Goal: Check status: Check status

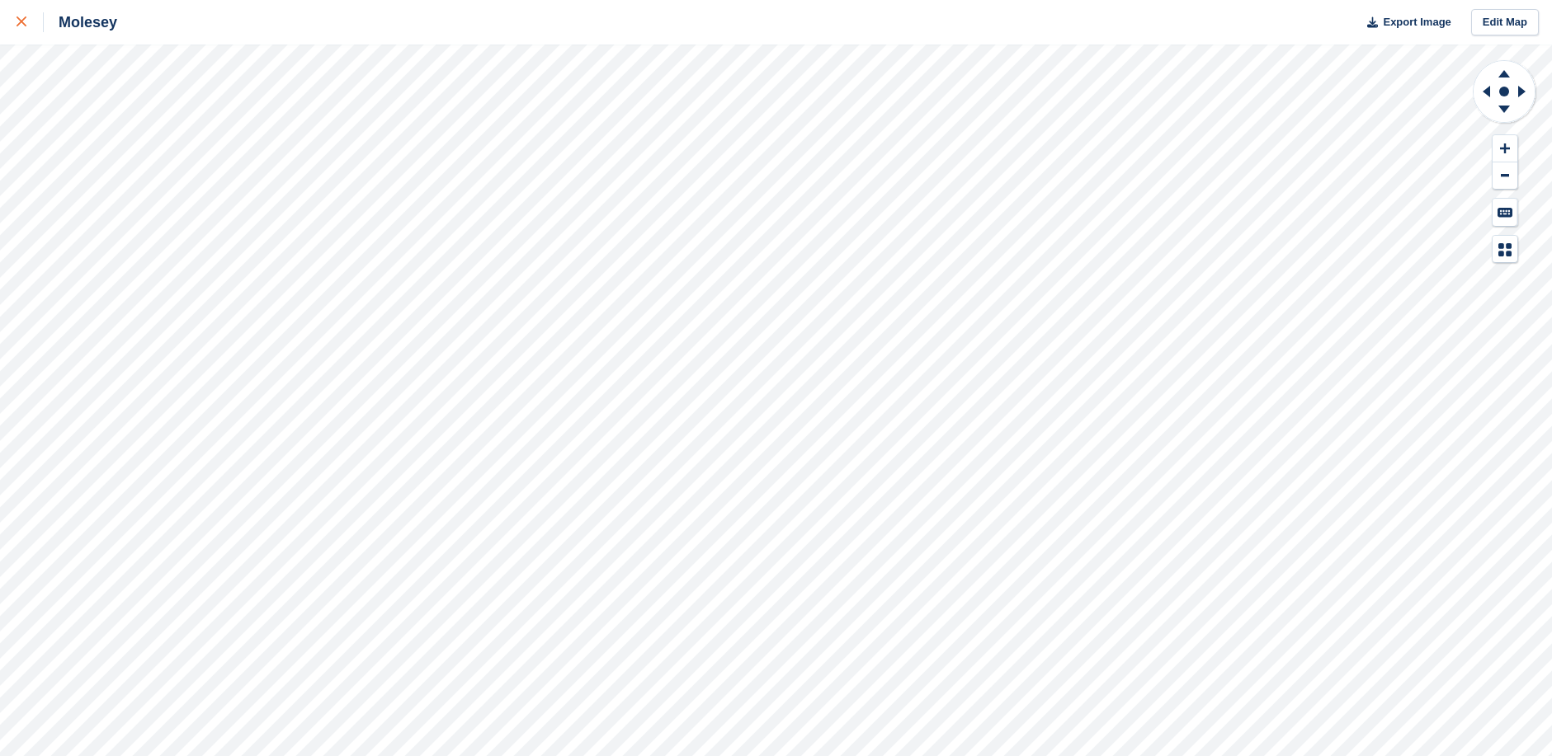
click at [21, 16] on div at bounding box center [29, 22] width 27 height 20
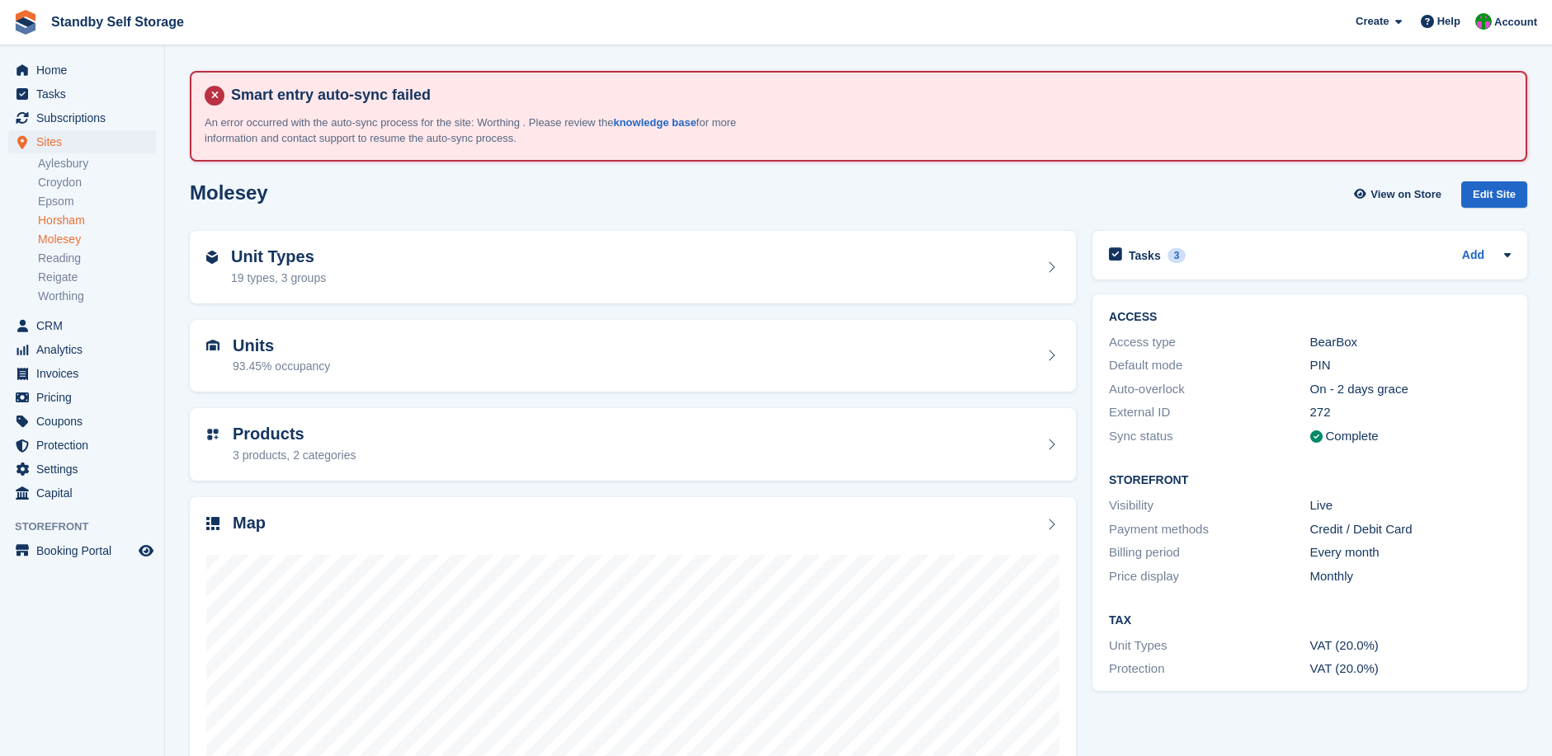
click at [67, 220] on link "Horsham" at bounding box center [97, 221] width 118 height 16
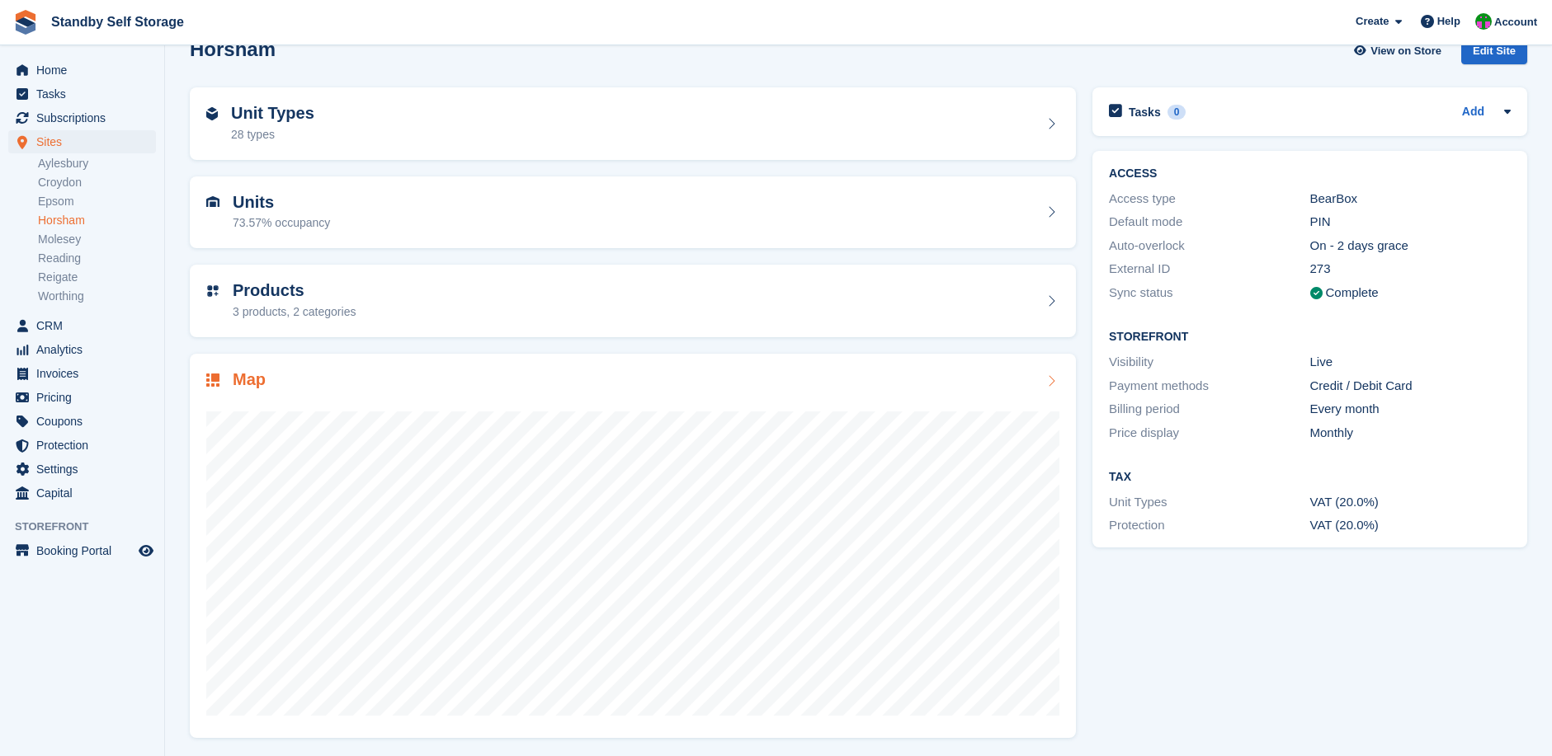
scroll to position [146, 0]
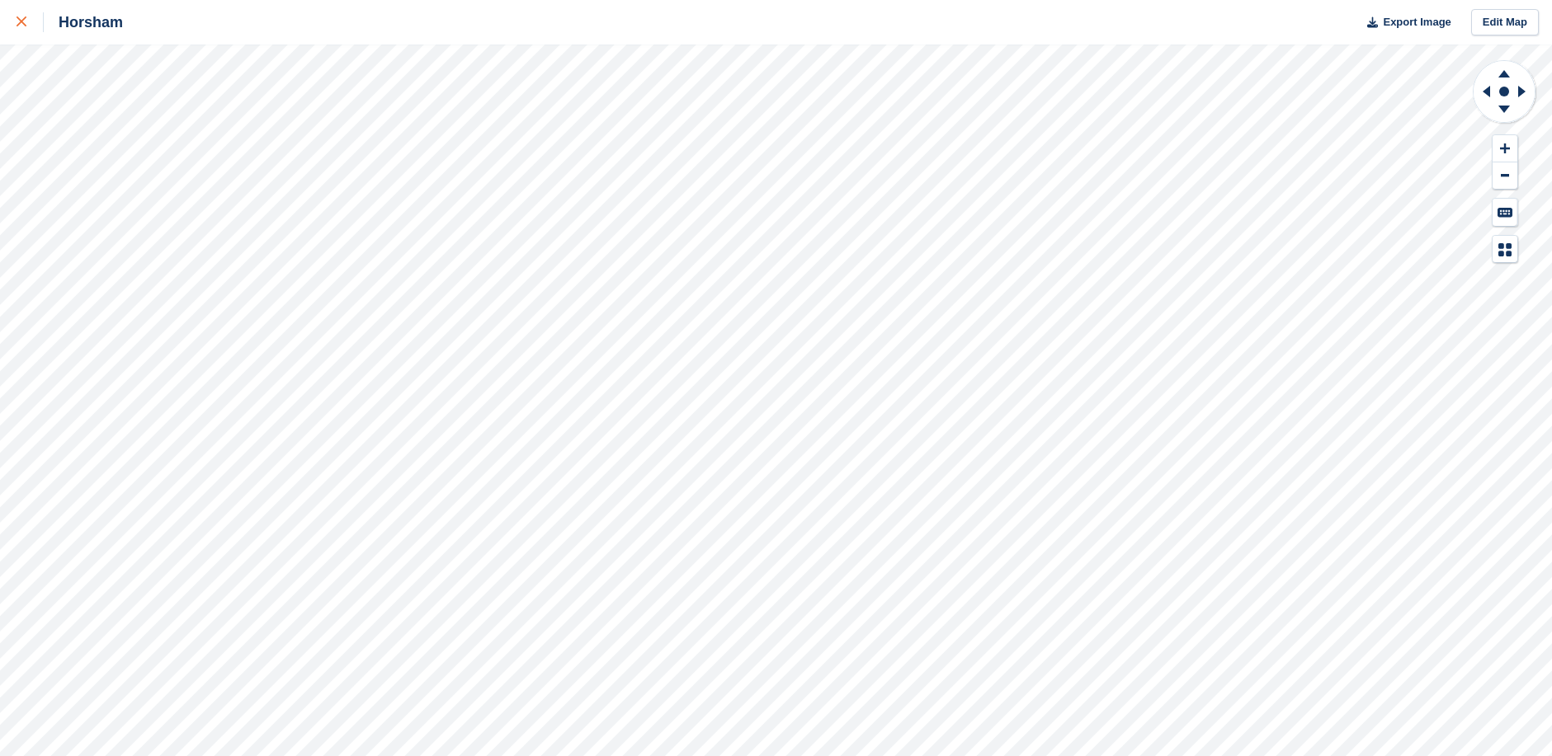
click at [21, 16] on div at bounding box center [29, 22] width 27 height 20
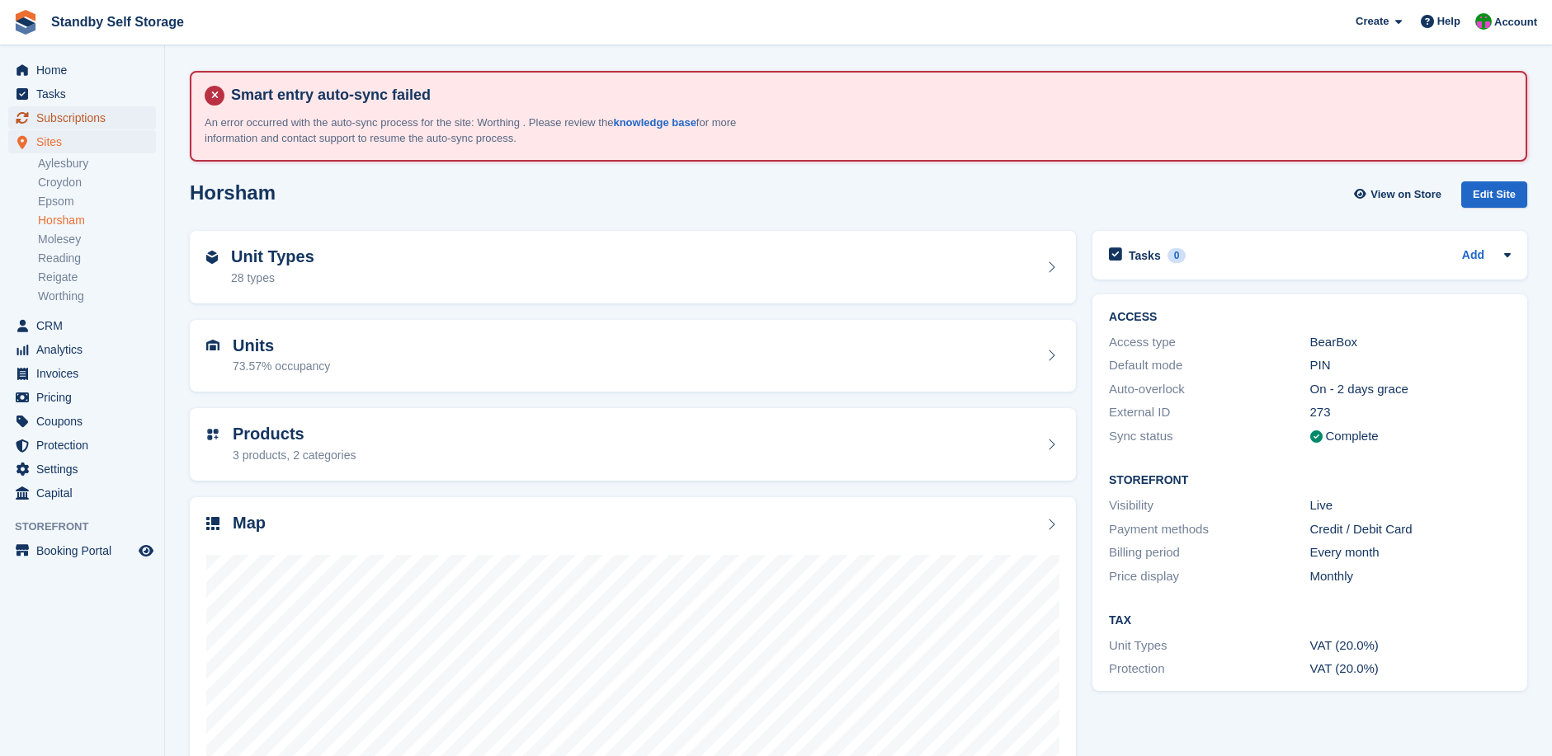
click at [68, 115] on span "Subscriptions" at bounding box center [85, 117] width 99 height 23
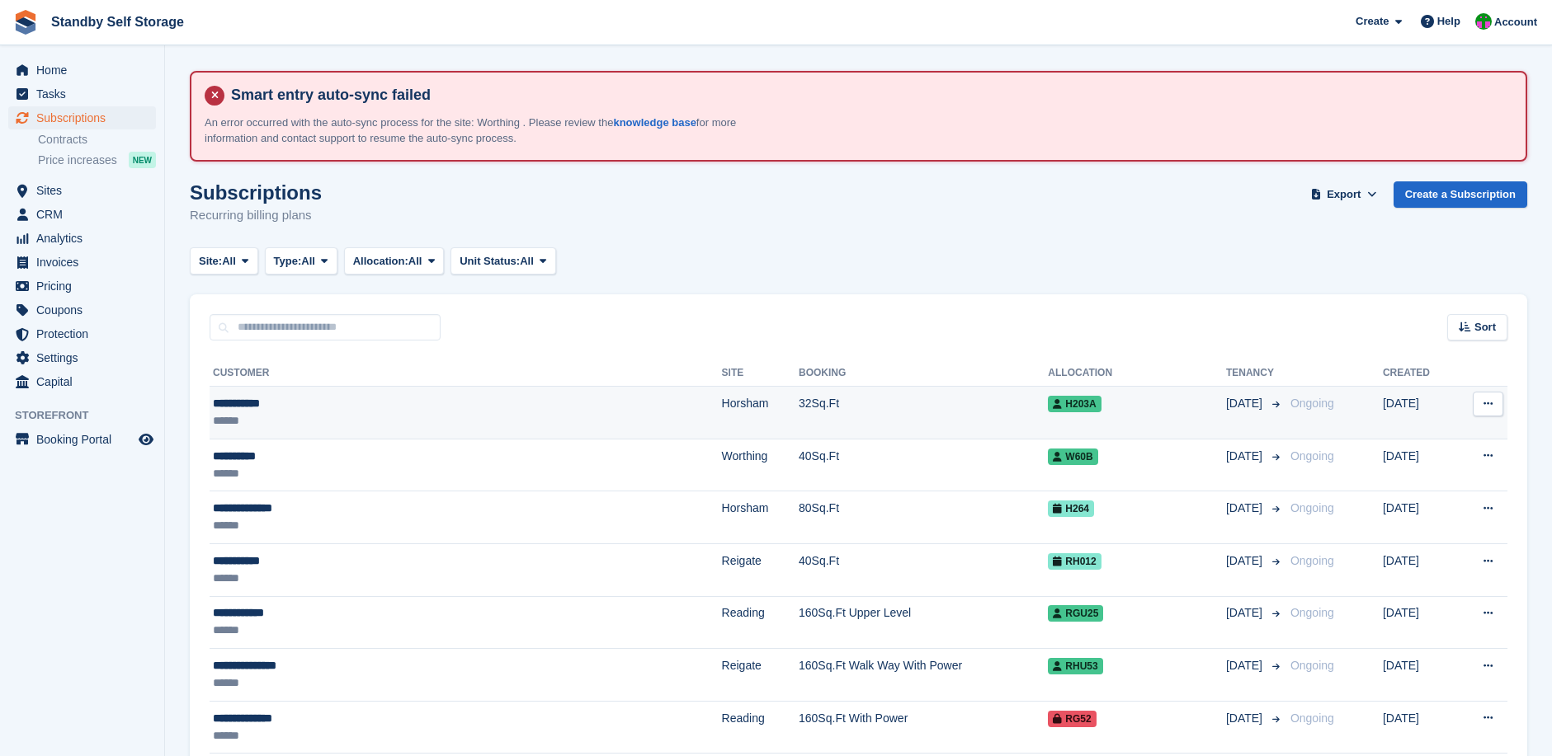
click at [466, 412] on div "******" at bounding box center [379, 420] width 332 height 17
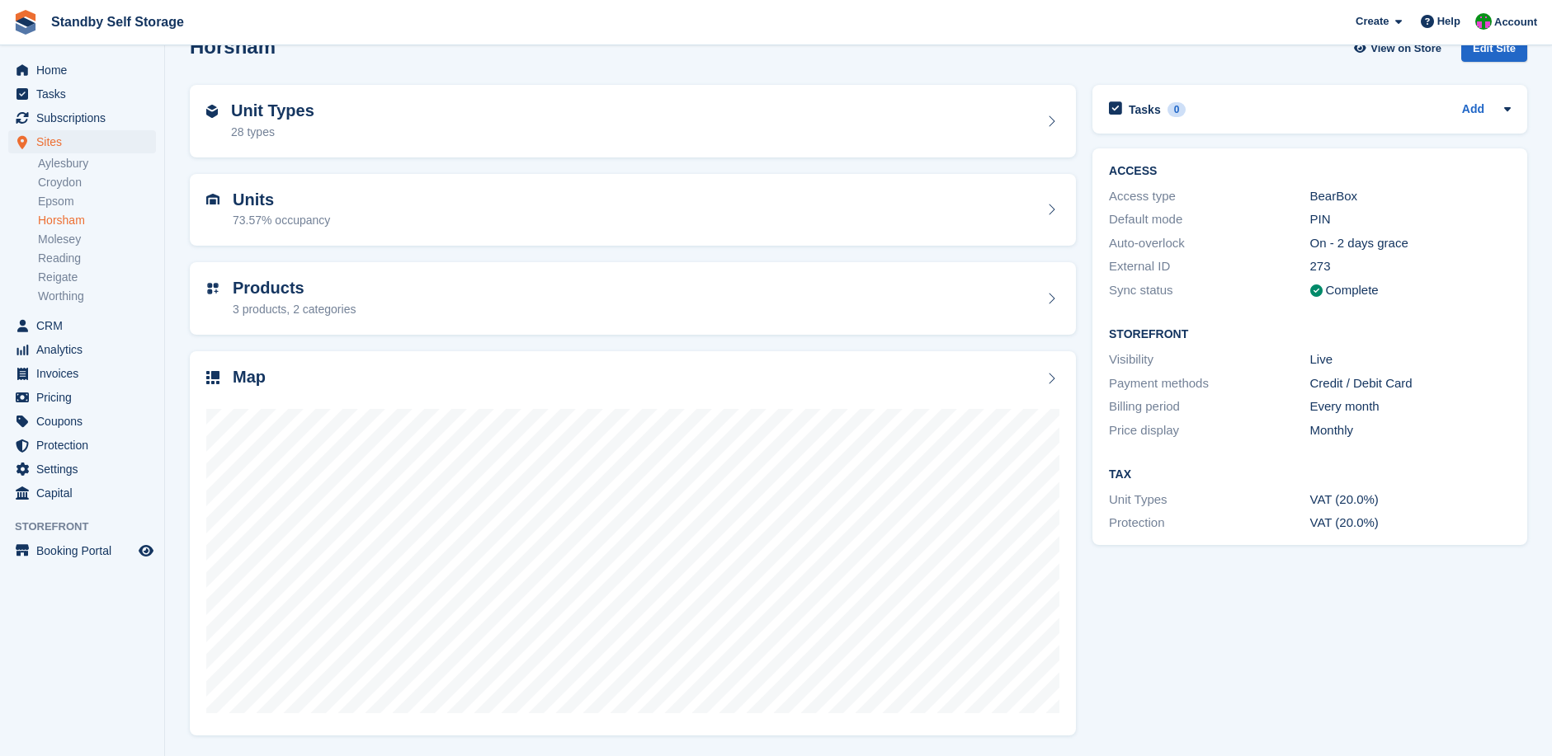
scroll to position [146, 0]
